Goal: Check status

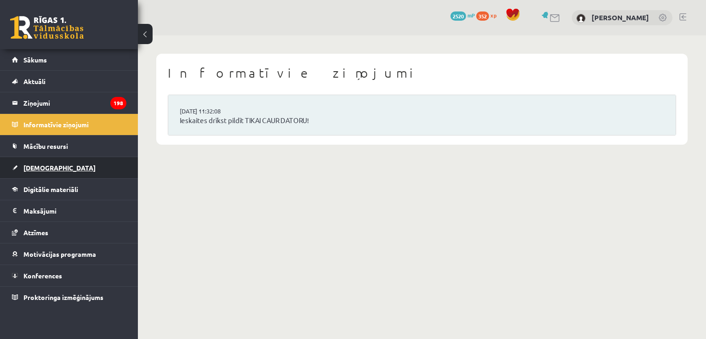
click at [31, 166] on span "[DEMOGRAPHIC_DATA]" at bounding box center [59, 168] width 72 height 8
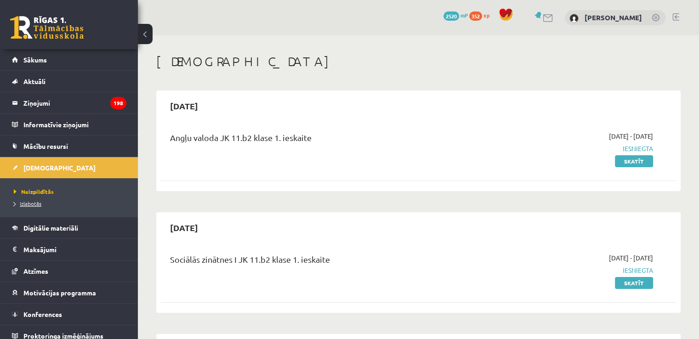
click at [27, 204] on span "Izlabotās" at bounding box center [28, 203] width 28 height 7
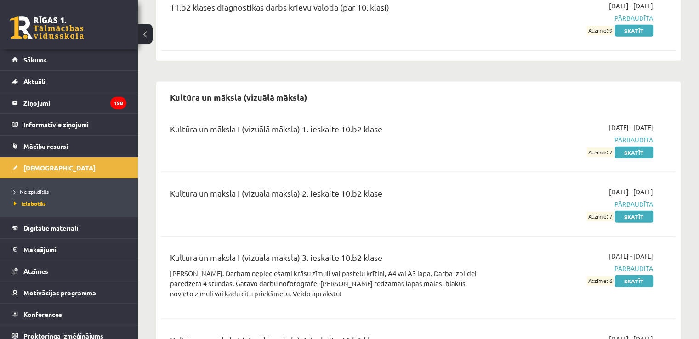
scroll to position [2429, 0]
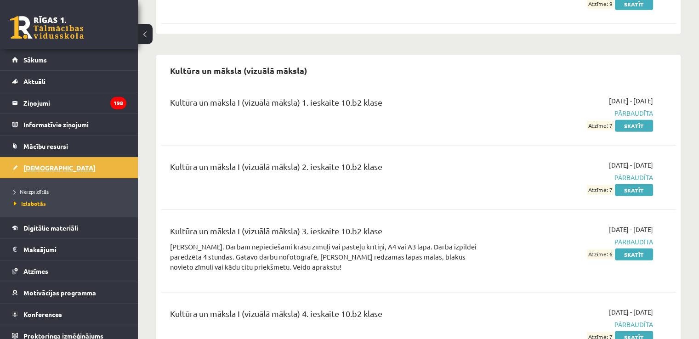
click at [40, 168] on span "[DEMOGRAPHIC_DATA]" at bounding box center [59, 168] width 72 height 8
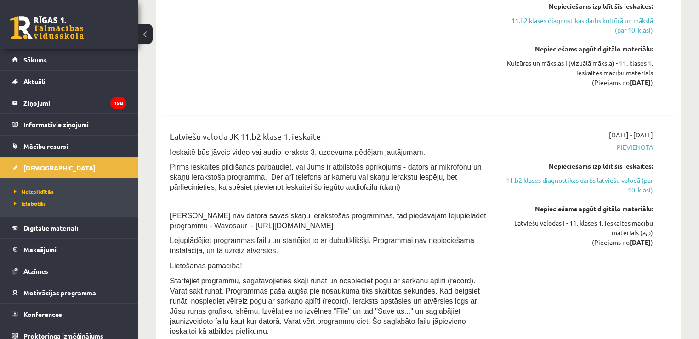
scroll to position [544, 0]
